Goal: Task Accomplishment & Management: Complete application form

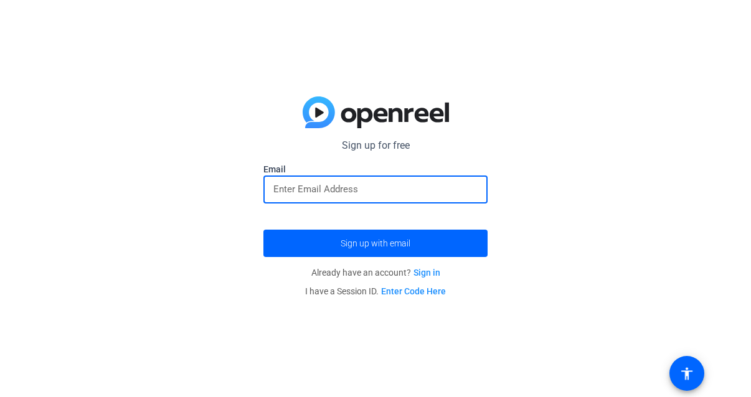
click at [379, 195] on input "email" at bounding box center [375, 189] width 204 height 15
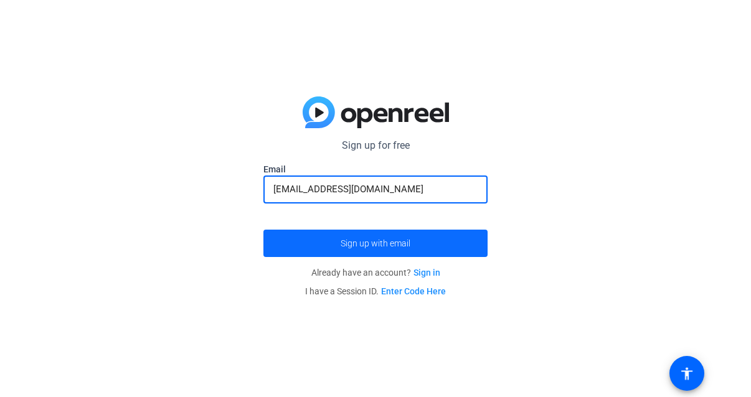
type input "[EMAIL_ADDRESS][DOMAIN_NAME]"
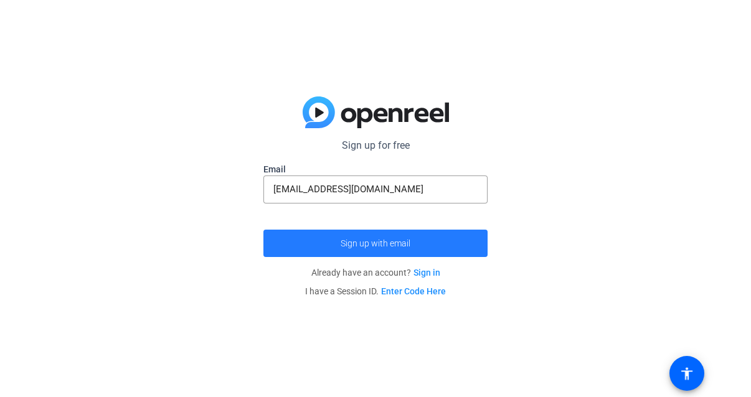
click at [378, 244] on span "Sign up with email" at bounding box center [376, 244] width 70 height 0
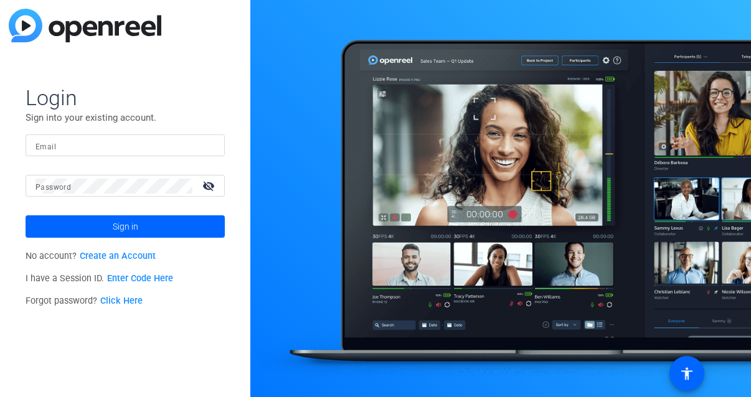
click at [111, 254] on link "Create an Account" at bounding box center [118, 256] width 76 height 11
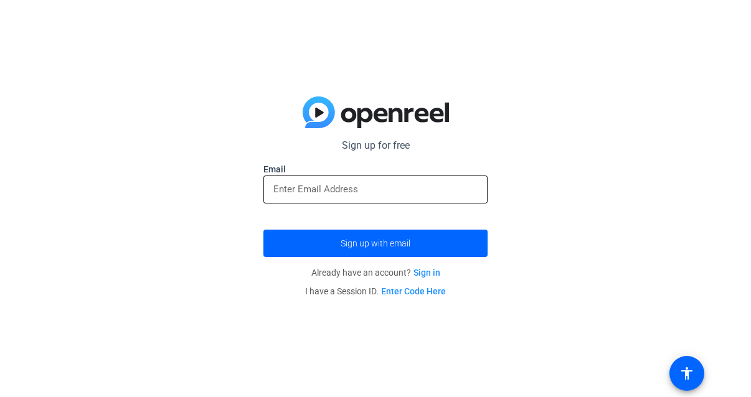
click at [336, 192] on input "email" at bounding box center [375, 189] width 204 height 15
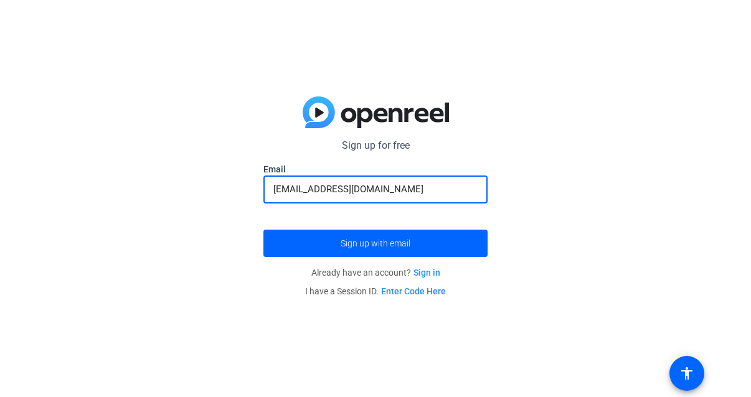
type input "[EMAIL_ADDRESS][DOMAIN_NAME]"
click at [263, 230] on button "Sign up with email" at bounding box center [375, 243] width 224 height 27
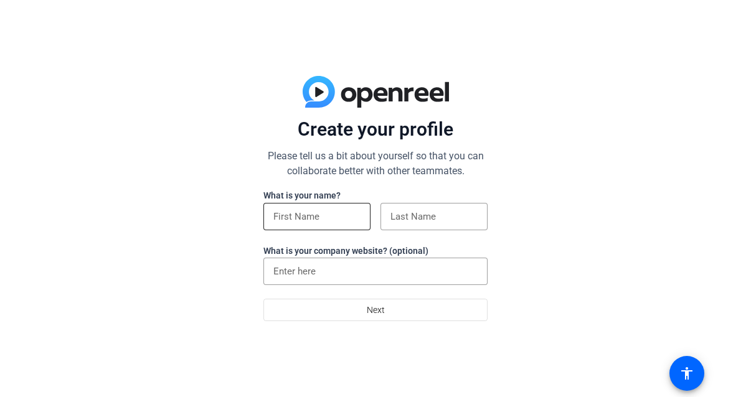
click at [288, 219] on input at bounding box center [316, 216] width 87 height 15
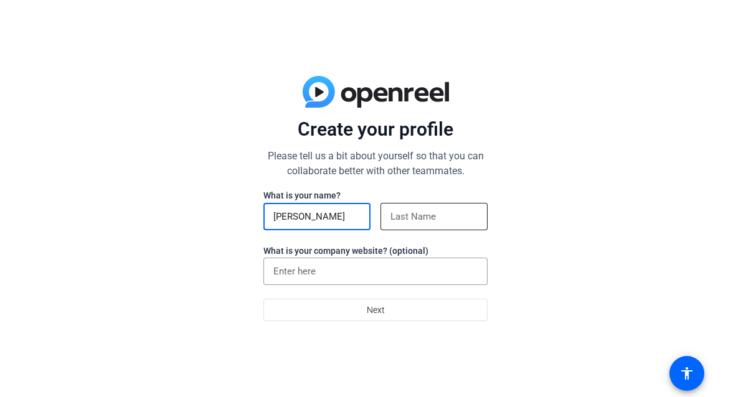
type input "Nina"
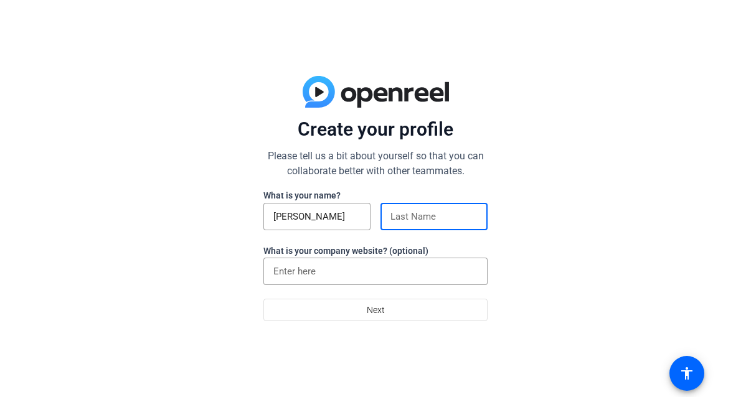
click at [412, 219] on input at bounding box center [433, 216] width 87 height 15
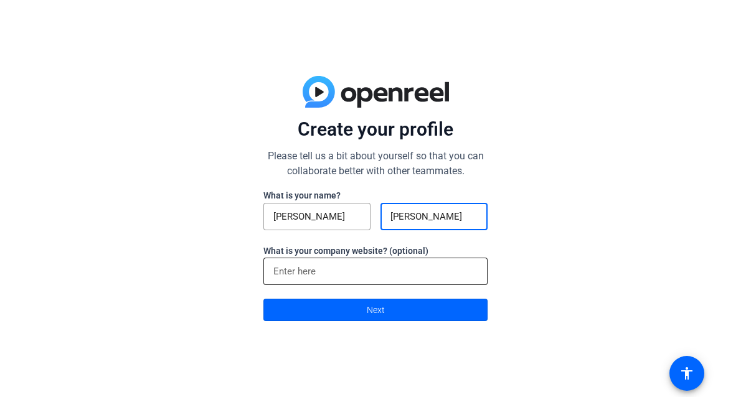
type input "Gregory"
click at [302, 272] on input at bounding box center [375, 271] width 204 height 15
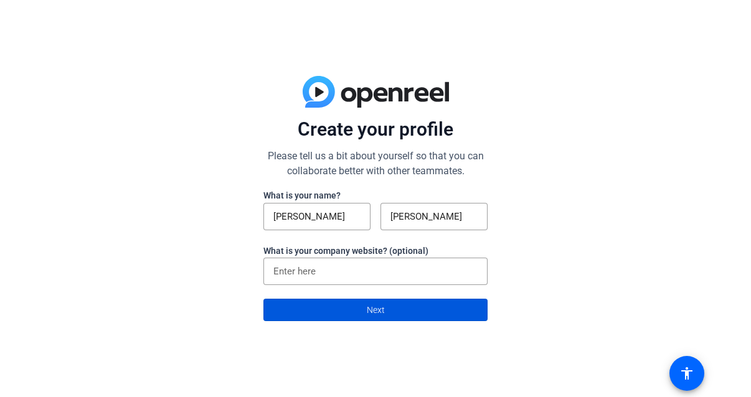
click at [315, 308] on span at bounding box center [375, 310] width 223 height 30
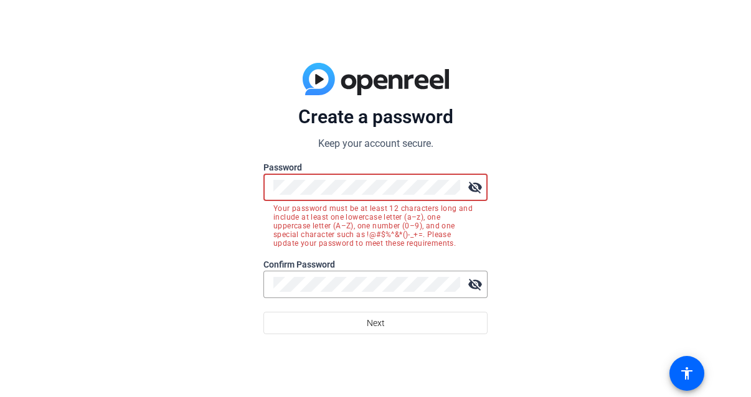
click at [473, 182] on mat-icon "visibility_off" at bounding box center [475, 187] width 25 height 25
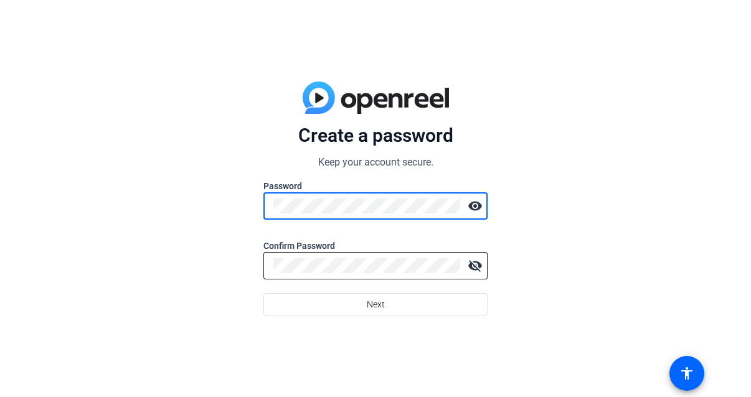
click at [354, 274] on div at bounding box center [366, 265] width 187 height 27
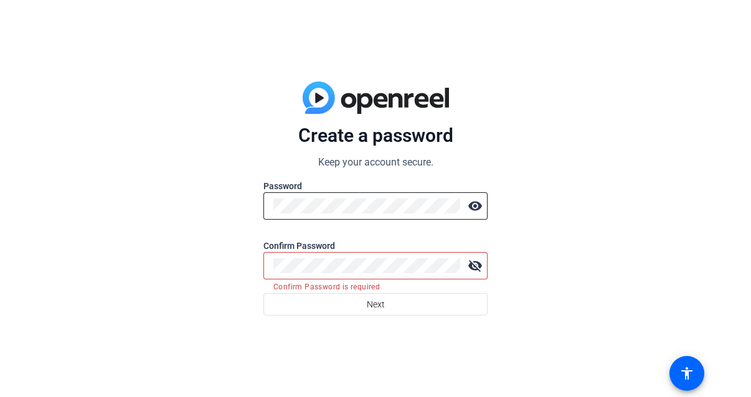
click at [475, 205] on mat-icon "visibility" at bounding box center [475, 206] width 25 height 25
click at [476, 196] on mat-icon "visibility_off" at bounding box center [475, 206] width 25 height 25
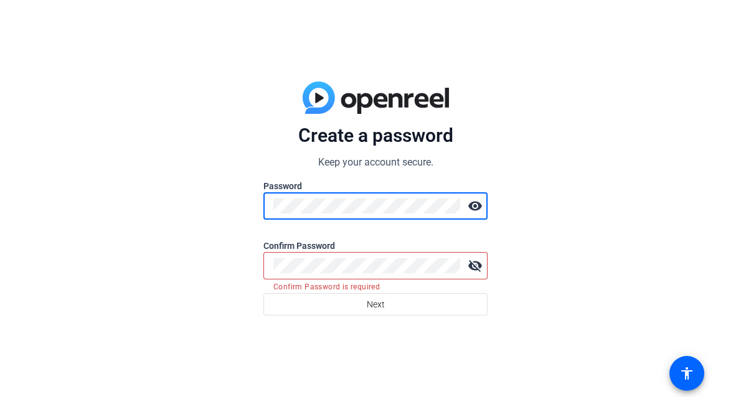
click at [476, 207] on mat-icon "visibility" at bounding box center [475, 206] width 25 height 25
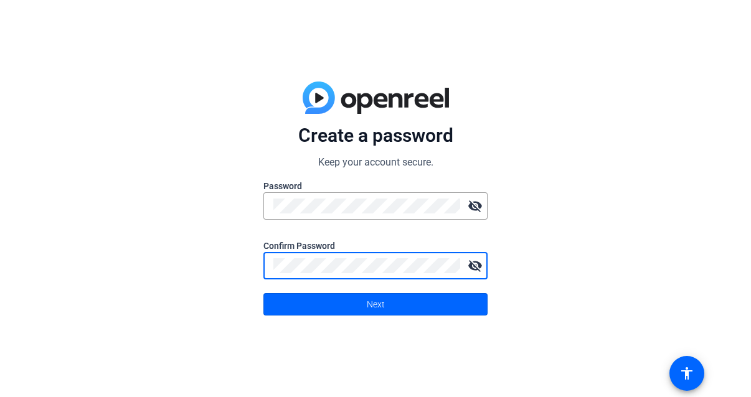
click button "Next" at bounding box center [375, 304] width 224 height 22
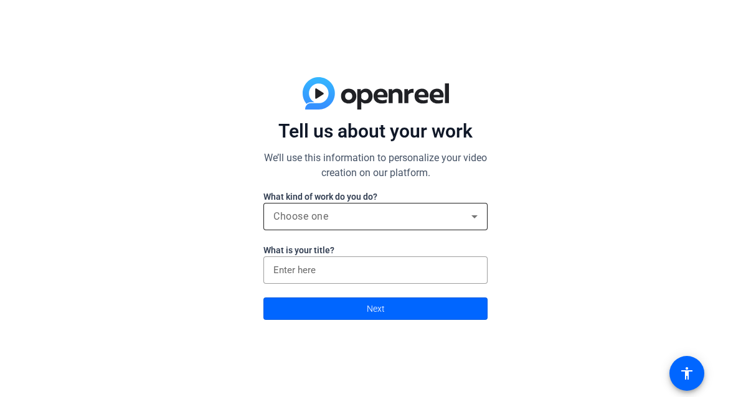
click at [366, 216] on div "Choose one" at bounding box center [372, 216] width 198 height 15
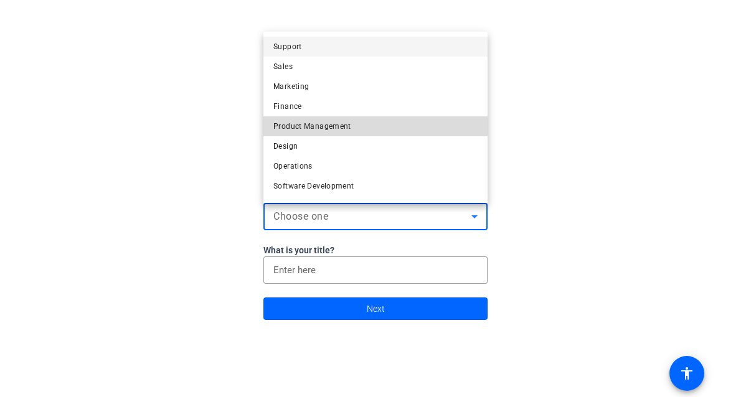
click at [331, 121] on span "Product Management" at bounding box center [312, 126] width 78 height 15
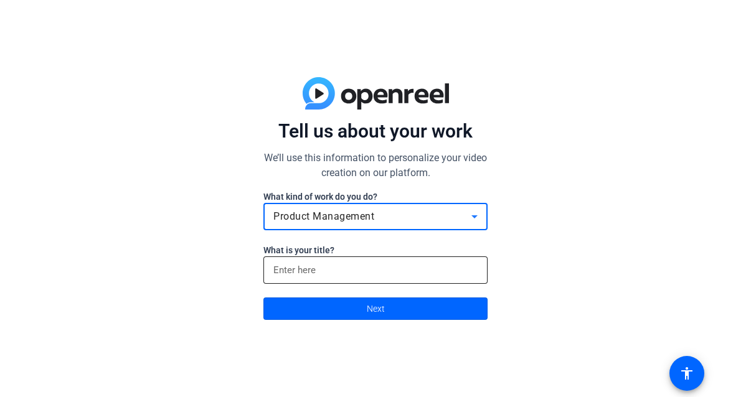
click at [321, 266] on input at bounding box center [375, 270] width 204 height 15
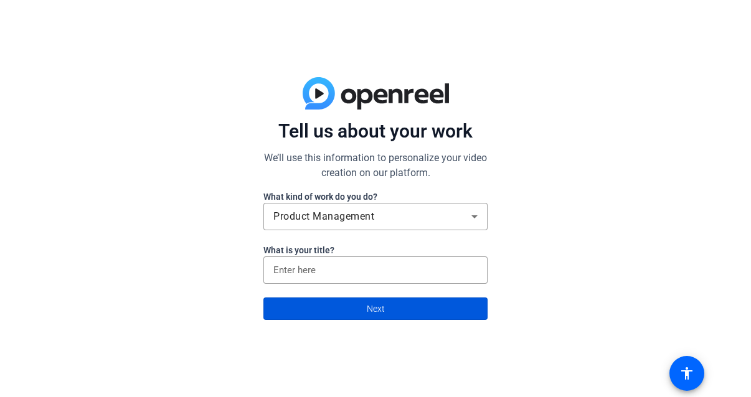
click at [331, 319] on span at bounding box center [375, 309] width 223 height 30
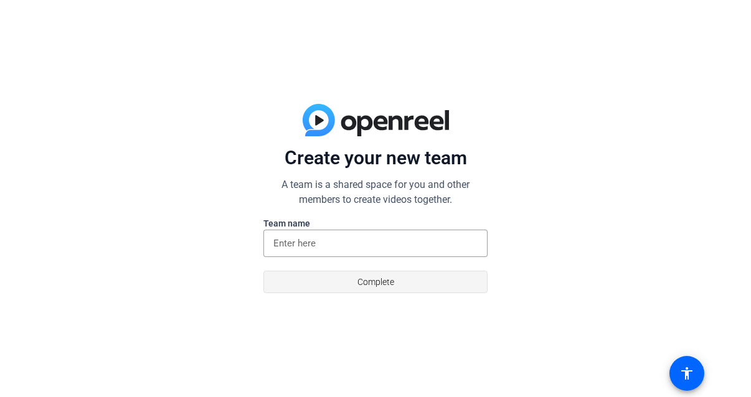
click at [343, 284] on span at bounding box center [375, 282] width 223 height 30
click at [336, 242] on input at bounding box center [375, 243] width 204 height 15
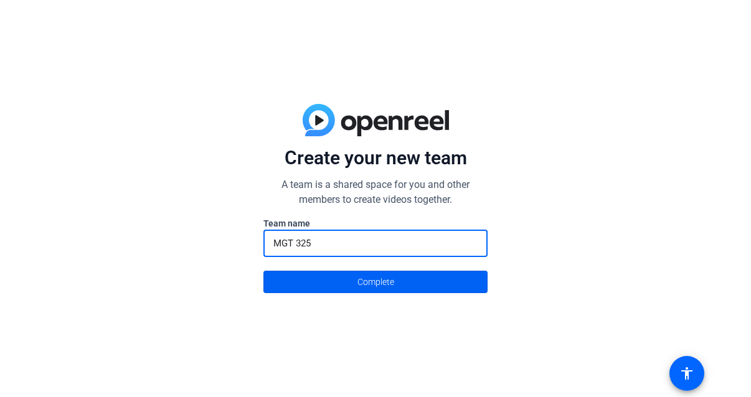
type input "MGT 325"
click at [357, 272] on span "Complete" at bounding box center [375, 282] width 37 height 24
